Goal: Task Accomplishment & Management: Manage account settings

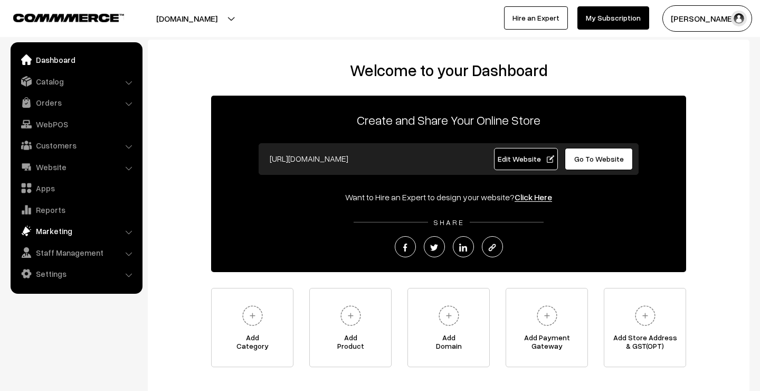
click at [55, 231] on link "Marketing" at bounding box center [76, 230] width 126 height 19
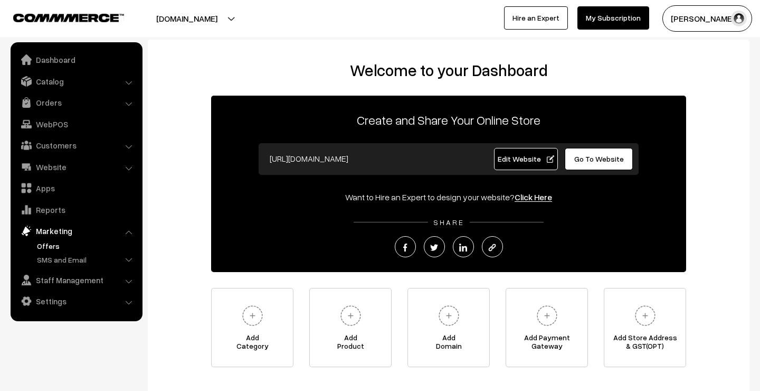
click at [57, 242] on link "Offers" at bounding box center [86, 245] width 105 height 11
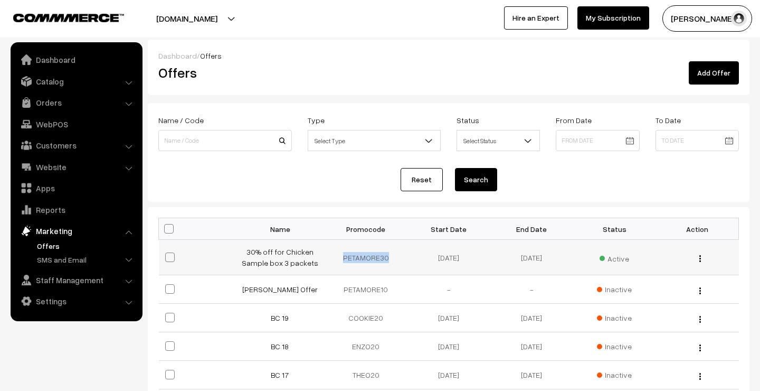
drag, startPoint x: 389, startPoint y: 256, endPoint x: 342, endPoint y: 254, distance: 47.0
click at [342, 254] on td "PETAMORE30" at bounding box center [366, 257] width 83 height 35
copy td "PETAMORE30"
click at [304, 260] on link "30% off for Chicken Sample box 3 packets" at bounding box center [280, 257] width 77 height 20
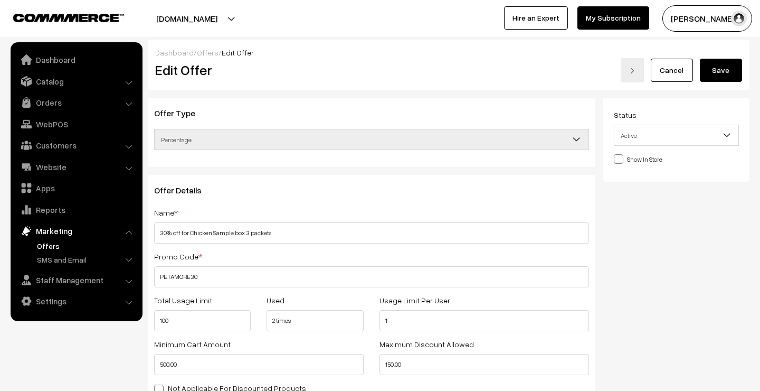
select select
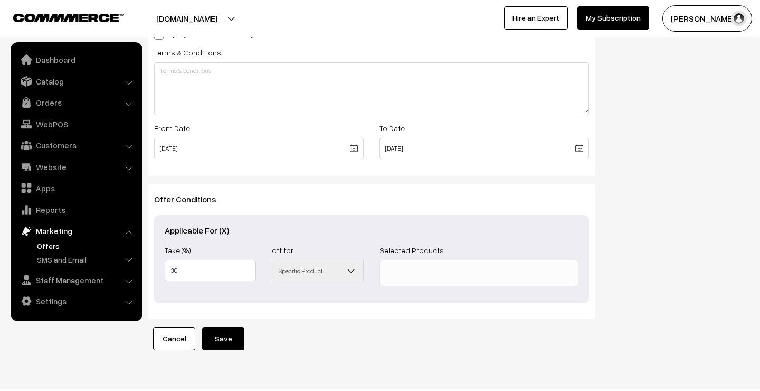
scroll to position [372, 0]
click at [443, 277] on span at bounding box center [479, 274] width 199 height 26
click at [621, 293] on div "Status Active Inactive Active Show In Store Publish Date" at bounding box center [681, 38] width 155 height 626
click at [435, 270] on span at bounding box center [479, 274] width 199 height 26
click at [414, 272] on span at bounding box center [479, 274] width 199 height 26
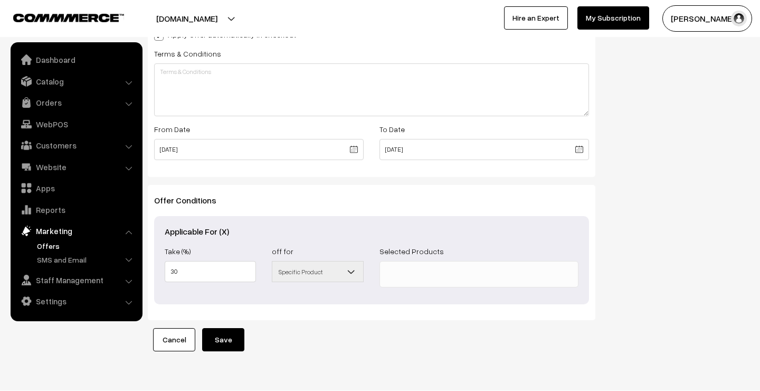
click at [352, 271] on b at bounding box center [351, 271] width 11 height 11
click at [334, 271] on span "Specific Product" at bounding box center [317, 271] width 90 height 18
drag, startPoint x: 312, startPoint y: 278, endPoint x: 371, endPoint y: 273, distance: 59.3
click at [319, 276] on span "Specific Product" at bounding box center [317, 271] width 90 height 18
click at [383, 272] on span at bounding box center [479, 274] width 199 height 26
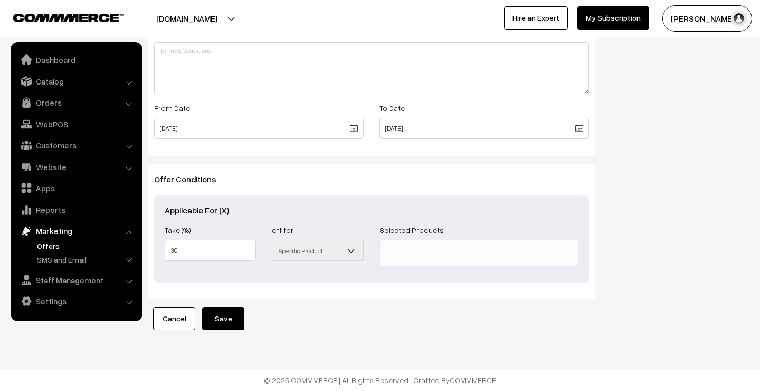
scroll to position [393, 0]
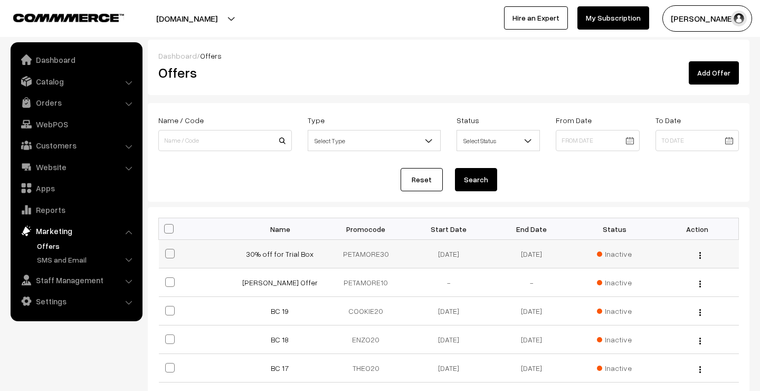
click at [700, 253] on img "button" at bounding box center [701, 255] width 2 height 7
click at [669, 266] on link "Edit" at bounding box center [653, 269] width 90 height 23
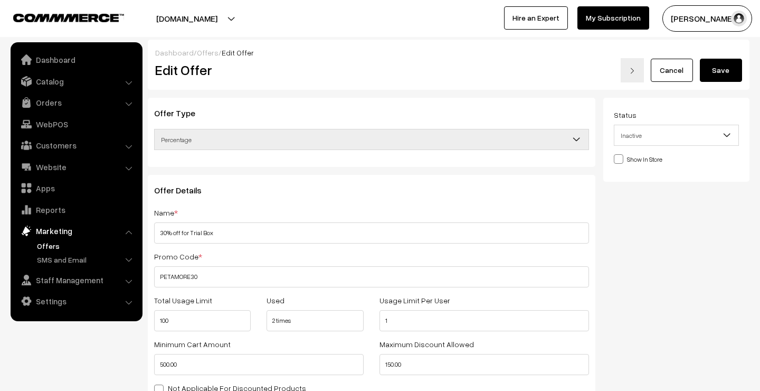
select select
click at [675, 133] on span "Inactive" at bounding box center [677, 135] width 125 height 18
